Goal: Information Seeking & Learning: Learn about a topic

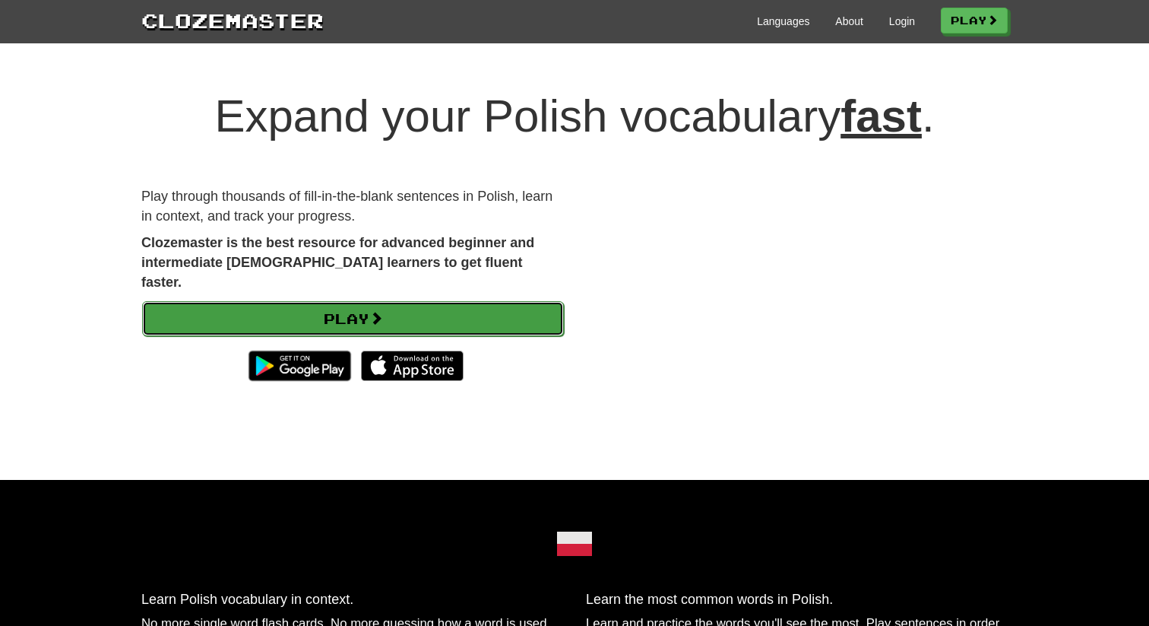
click at [463, 301] on link "Play" at bounding box center [353, 318] width 422 height 35
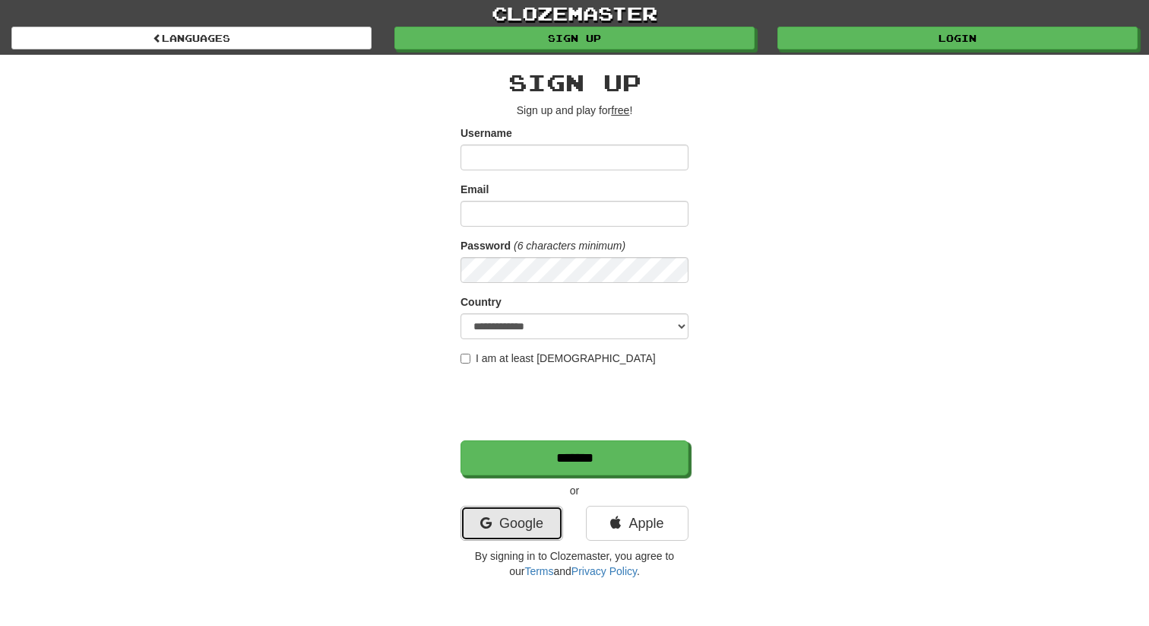
click at [504, 515] on link "Google" at bounding box center [512, 523] width 103 height 35
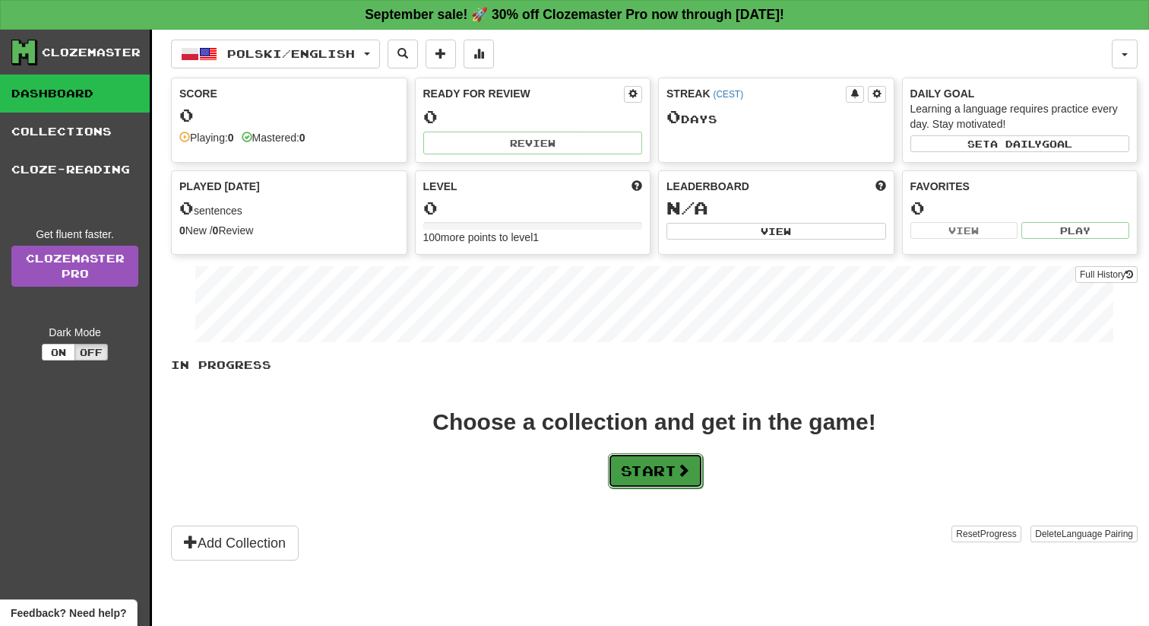
click at [642, 474] on button "Start" at bounding box center [655, 470] width 95 height 35
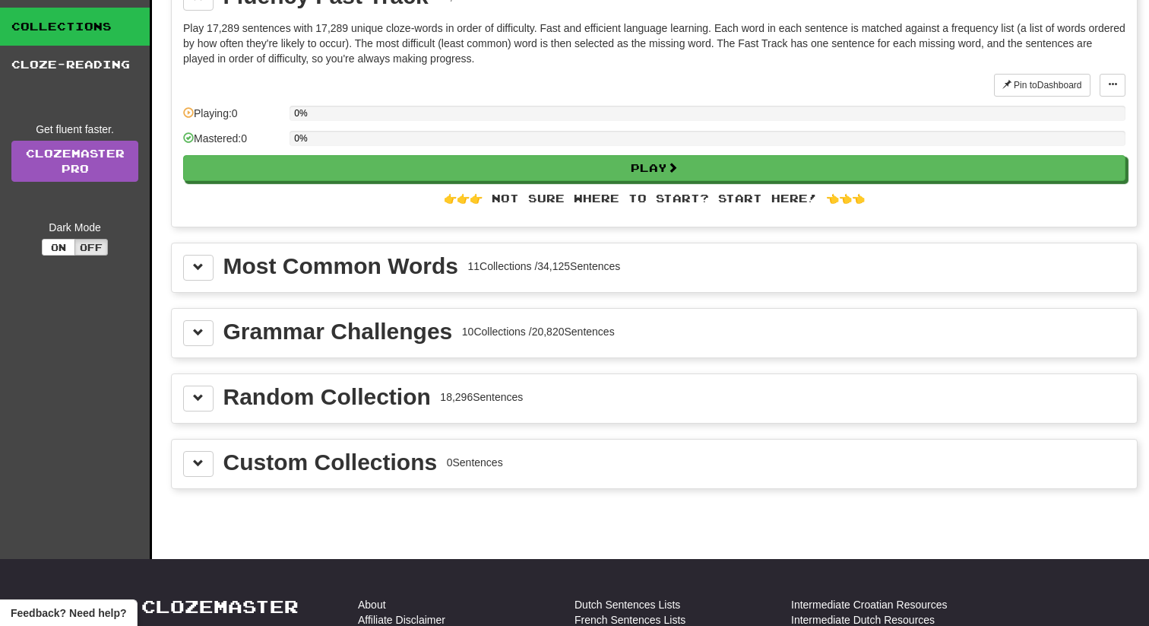
scroll to position [112, 0]
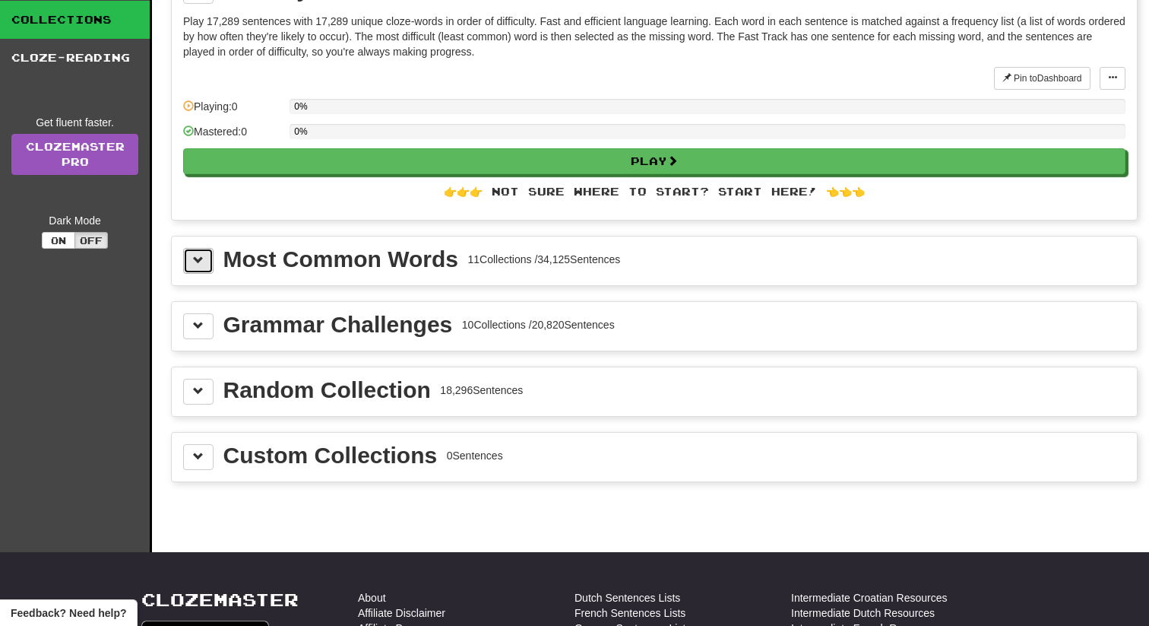
click at [193, 265] on span at bounding box center [198, 260] width 11 height 11
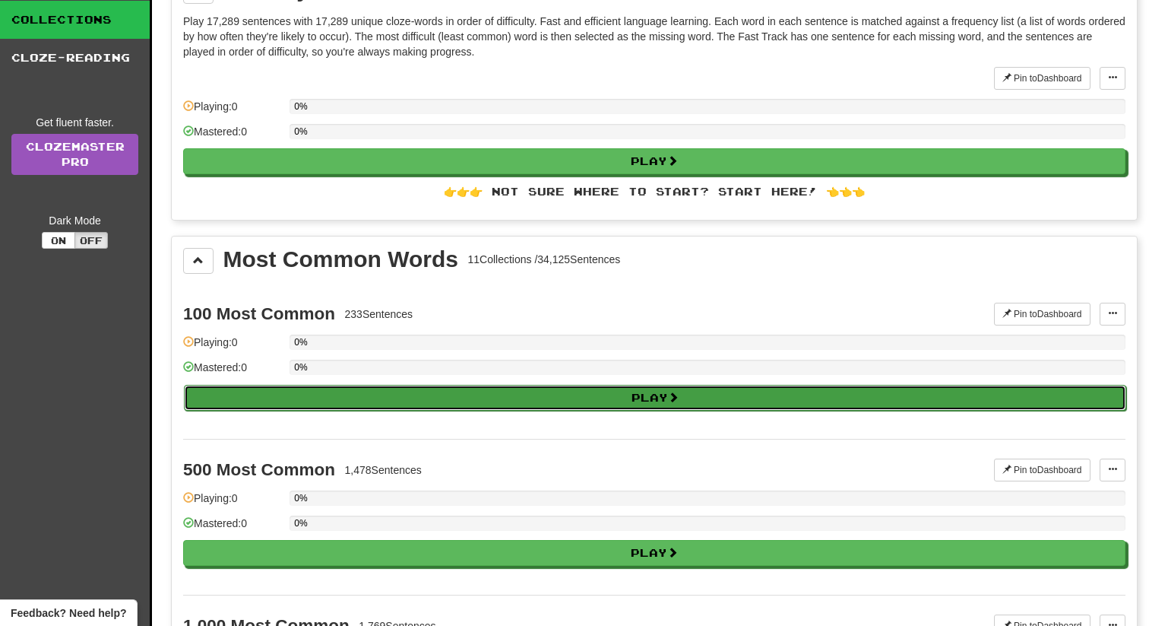
click at [344, 395] on button "Play" at bounding box center [655, 398] width 943 height 26
select select "**"
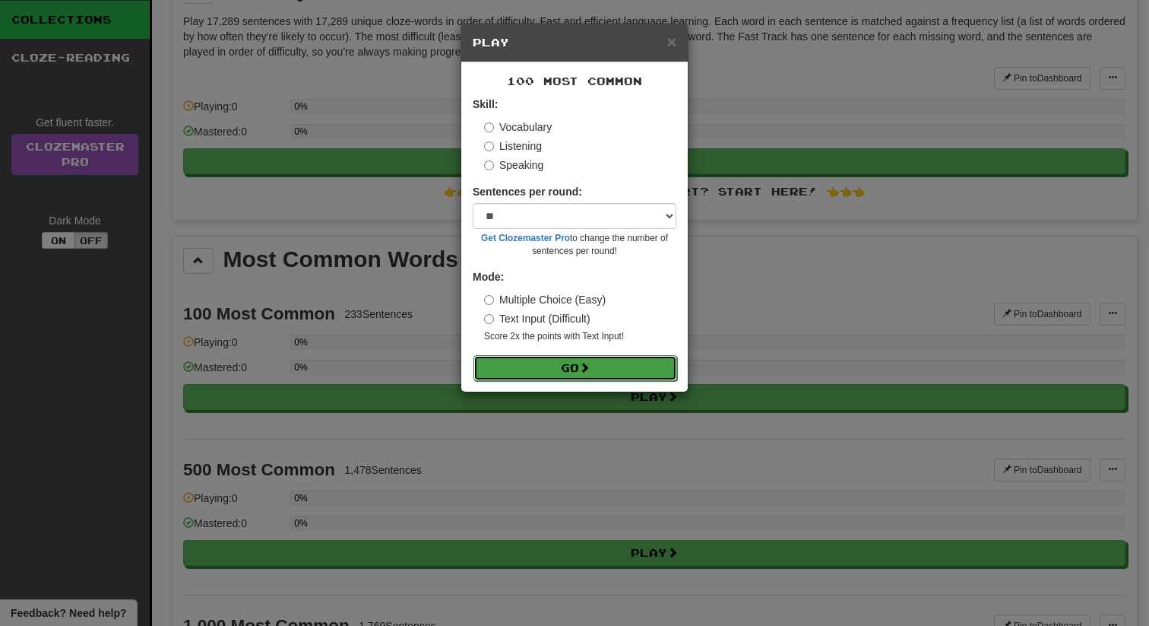
click at [525, 365] on button "Go" at bounding box center [576, 368] width 204 height 26
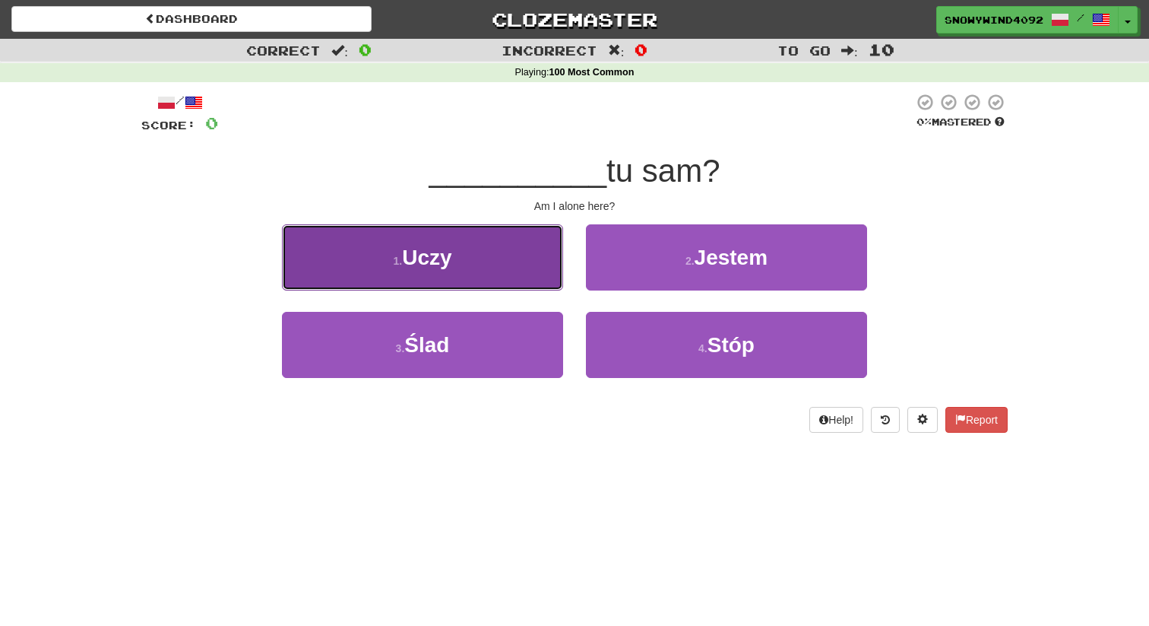
click at [528, 263] on button "1 . Uczy" at bounding box center [422, 257] width 281 height 66
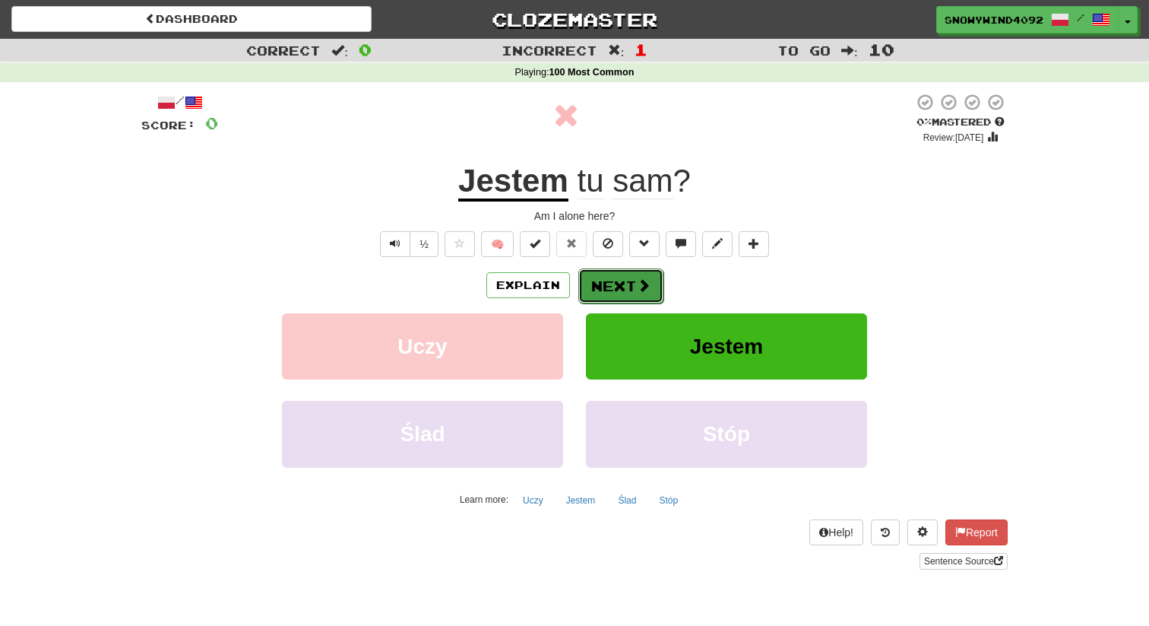
click at [628, 291] on button "Next" at bounding box center [621, 285] width 85 height 35
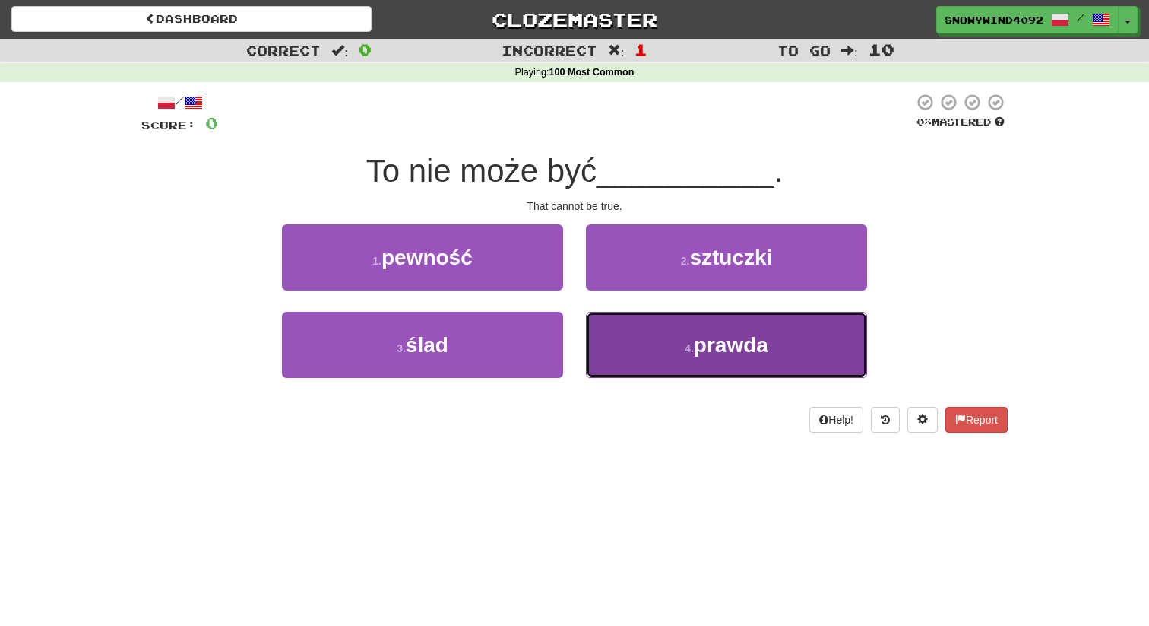
click at [651, 352] on button "4 . prawda" at bounding box center [726, 345] width 281 height 66
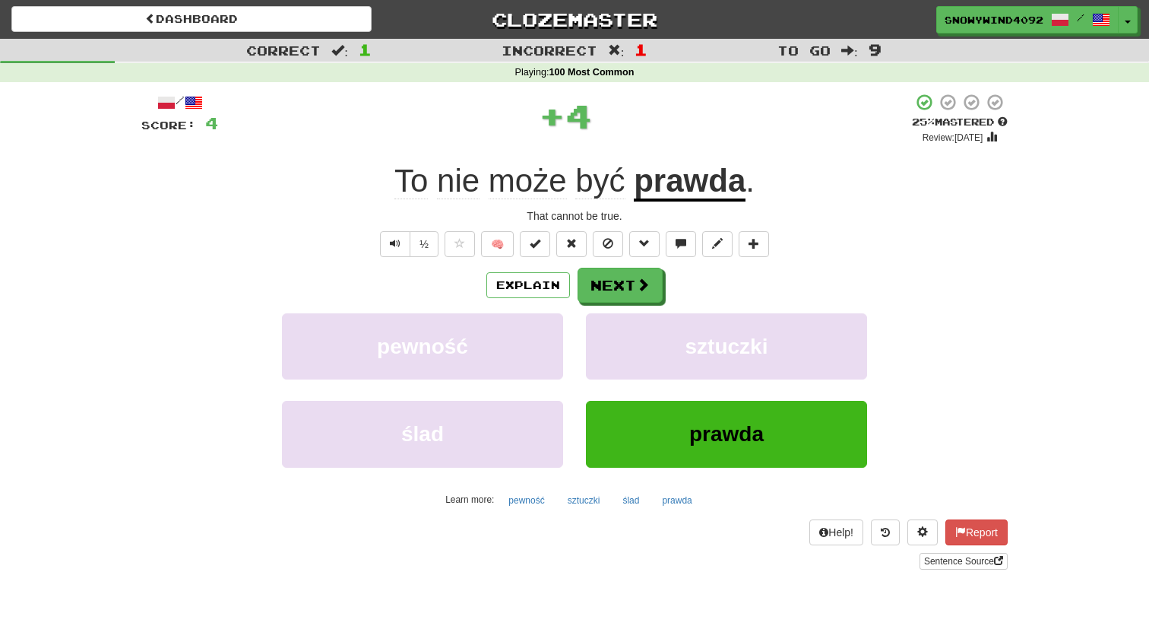
click at [601, 267] on div "/ Score: 4 + 4 25 % Mastered Review: 2025-09-19 To nie może być prawda . That c…" at bounding box center [574, 331] width 867 height 477
click at [606, 281] on button "Next" at bounding box center [621, 285] width 85 height 35
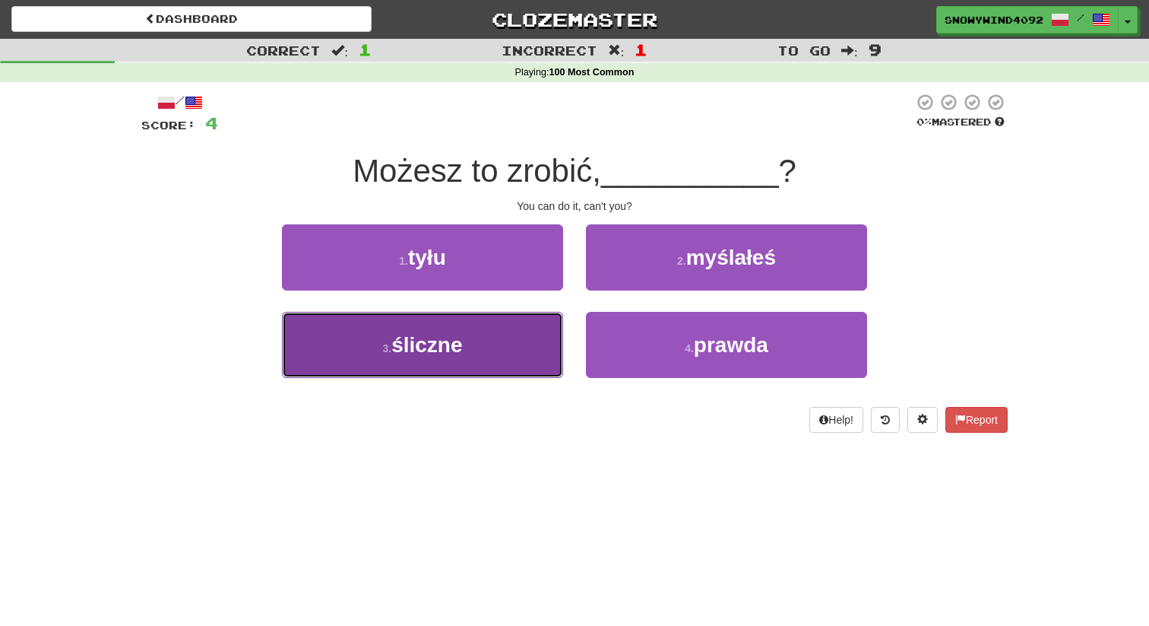
click at [514, 324] on button "3 . śliczne" at bounding box center [422, 345] width 281 height 66
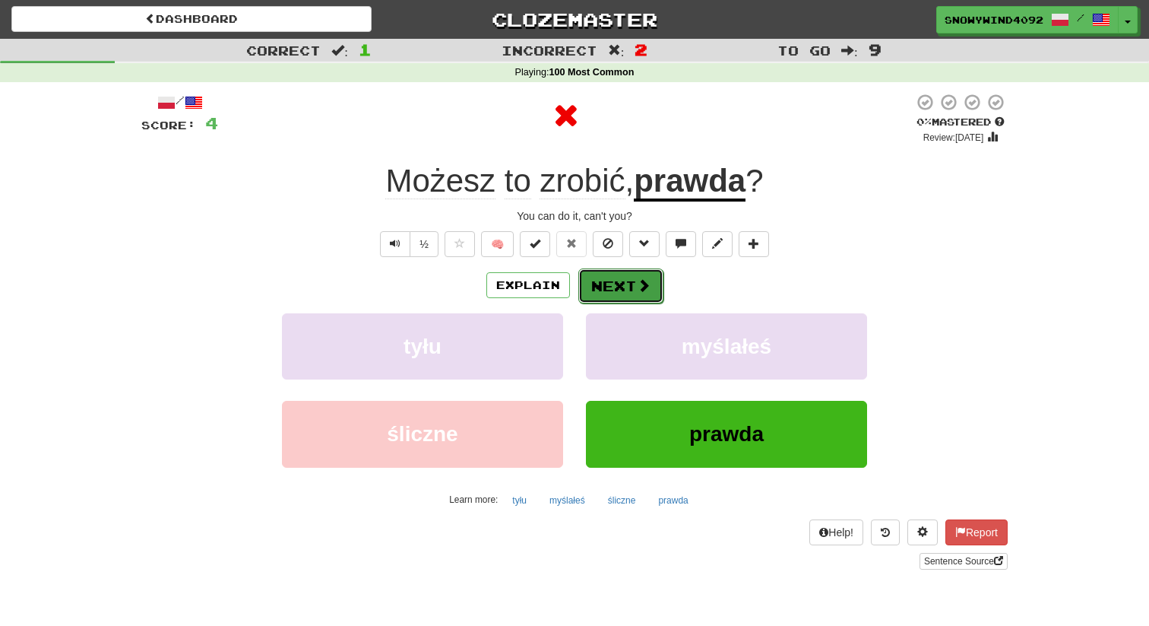
click at [607, 283] on button "Next" at bounding box center [621, 285] width 85 height 35
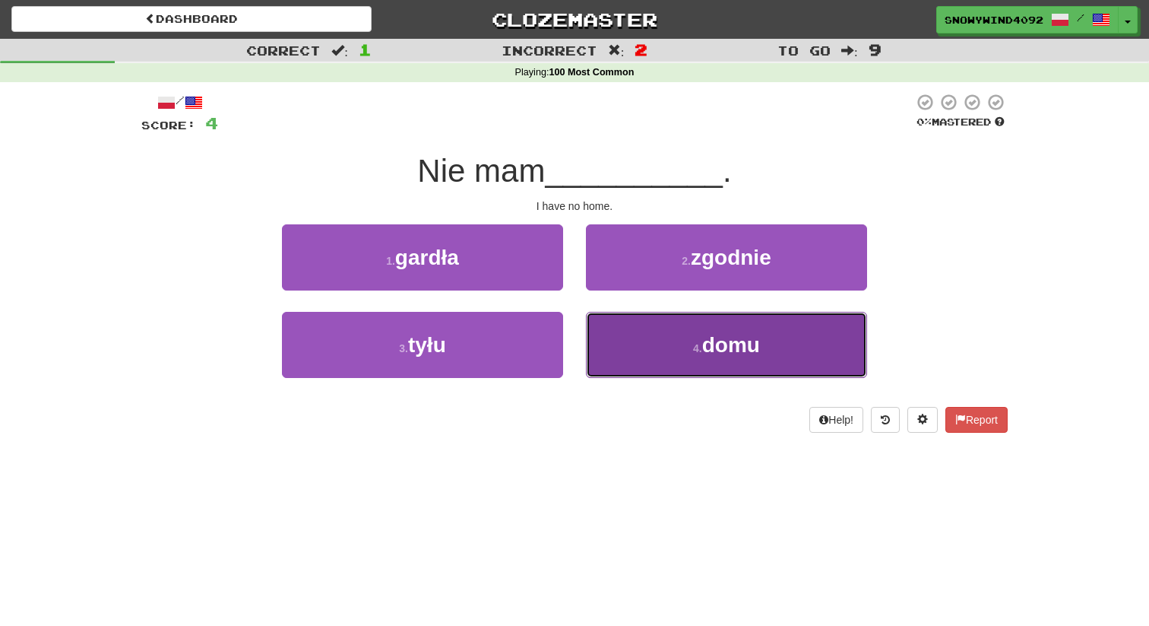
click at [639, 338] on button "4 . domu" at bounding box center [726, 345] width 281 height 66
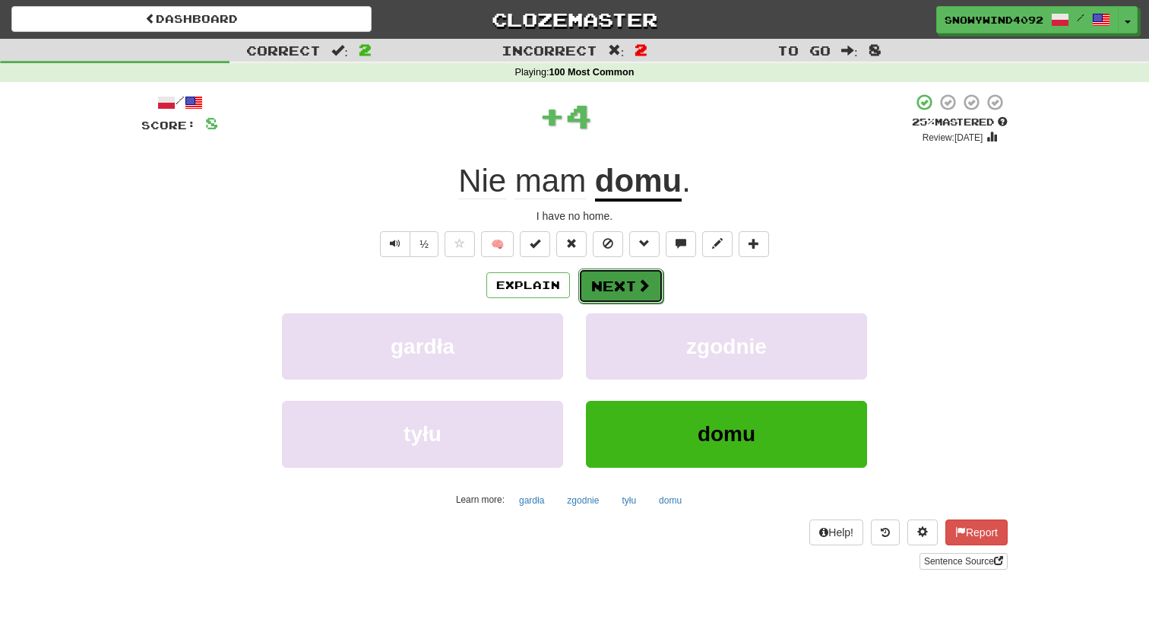
click at [623, 282] on button "Next" at bounding box center [621, 285] width 85 height 35
